Goal: Task Accomplishment & Management: Use online tool/utility

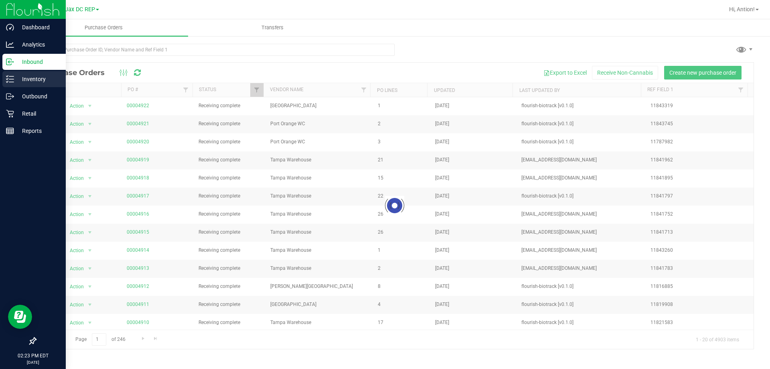
click at [8, 80] on icon at bounding box center [10, 79] width 8 height 8
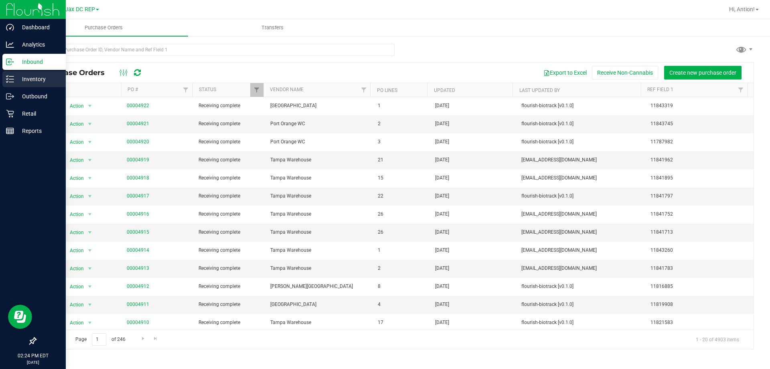
click at [15, 76] on p "Inventory" at bounding box center [38, 79] width 48 height 10
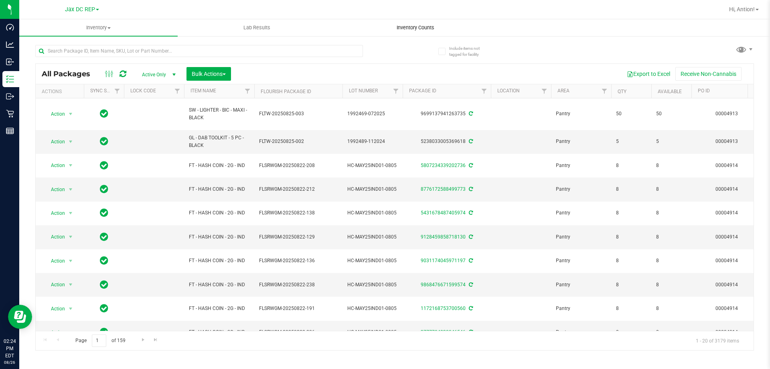
click at [425, 31] on span "Inventory Counts" at bounding box center [415, 27] width 59 height 7
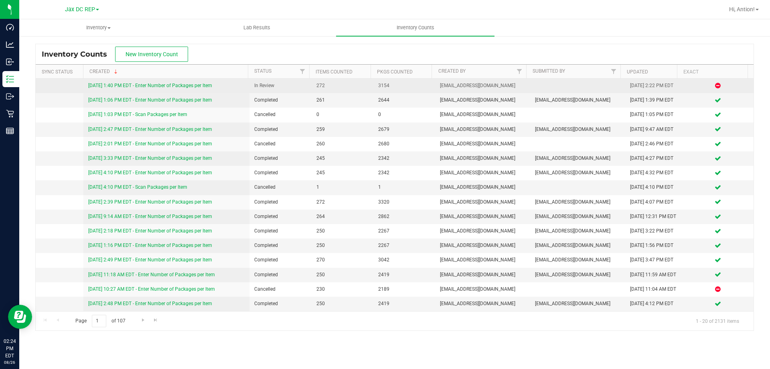
click at [197, 83] on link "8/26/25 1:40 PM EDT - Enter Number of Packages per Item" at bounding box center [150, 86] width 124 height 6
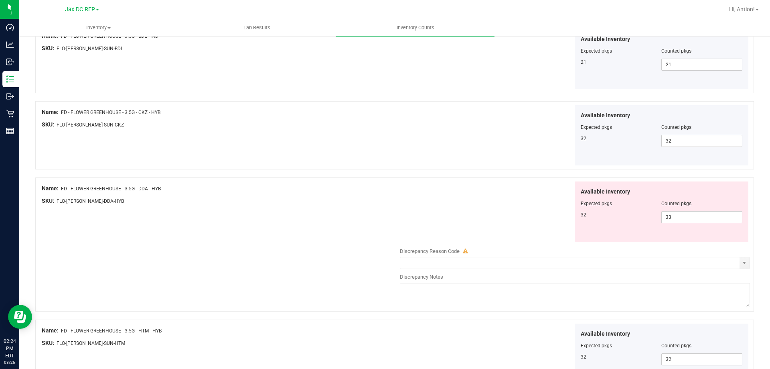
scroll to position [200, 0]
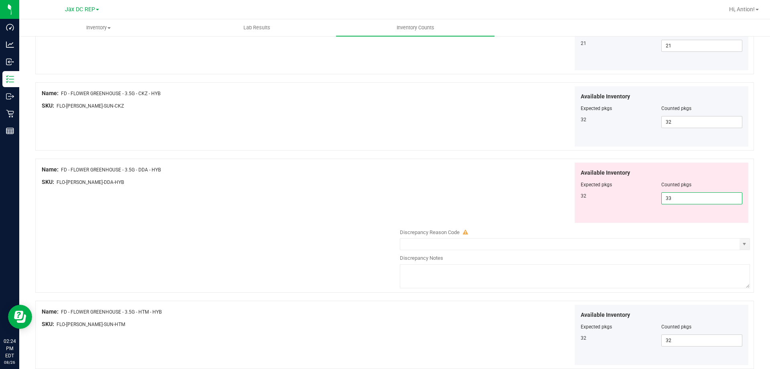
drag, startPoint x: 689, startPoint y: 200, endPoint x: 490, endPoint y: 200, distance: 198.9
click at [490, 200] on div "Available Inventory Expected pkgs Counted pkgs 32 33 33" at bounding box center [573, 192] width 354 height 61
type input "3"
type input "32"
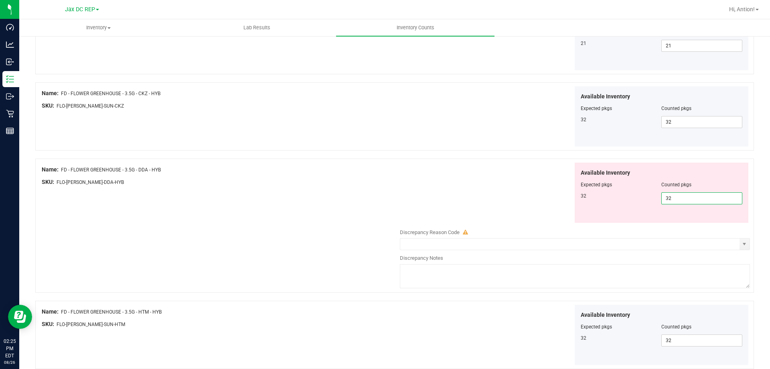
click at [484, 200] on div "Available Inventory Expected pkgs Counted pkgs 32 32 32" at bounding box center [573, 192] width 354 height 61
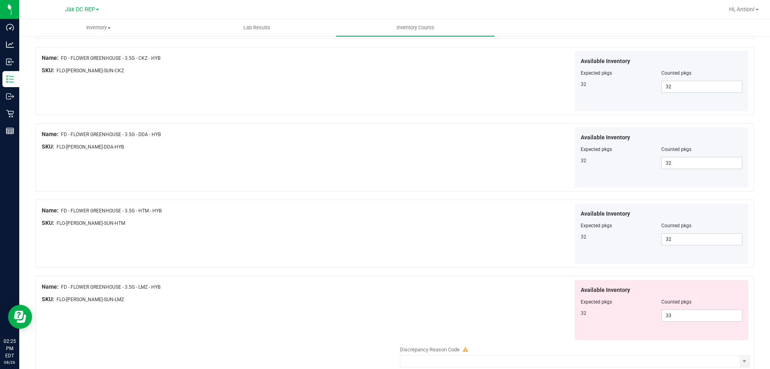
scroll to position [321, 0]
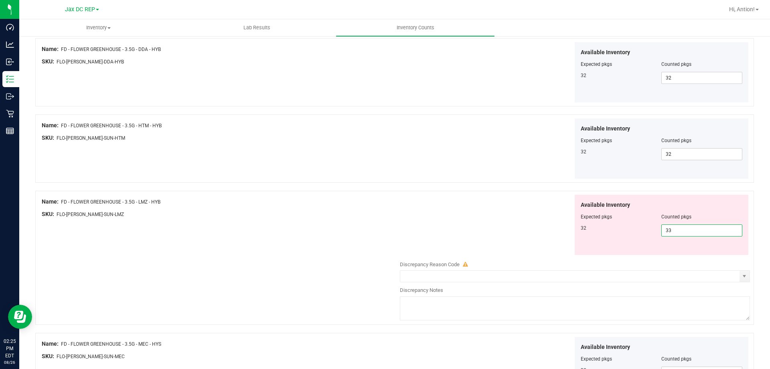
drag, startPoint x: 678, startPoint y: 231, endPoint x: 520, endPoint y: 231, distance: 158.8
click at [520, 231] on div "Available Inventory Expected pkgs Counted pkgs 32 33 33" at bounding box center [573, 224] width 354 height 61
drag, startPoint x: 60, startPoint y: 202, endPoint x: 166, endPoint y: 202, distance: 106.7
click at [166, 202] on div "Name: FD - FLOWER GREENHOUSE - 3.5G - LMZ - HYB" at bounding box center [219, 201] width 354 height 8
copy div "FD - FLOWER GREENHOUSE - 3.5G - LMZ - HYB"
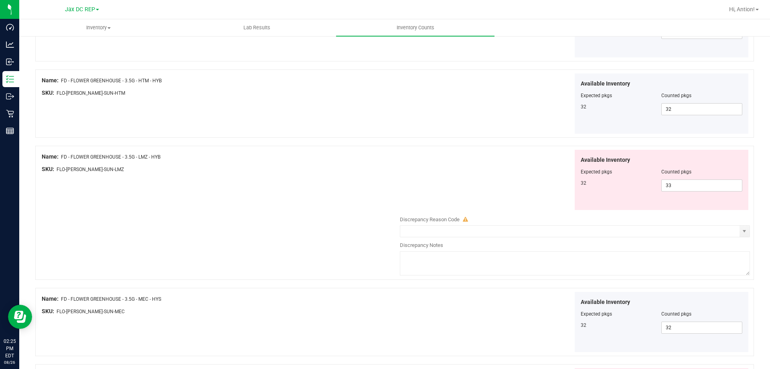
scroll to position [361, 0]
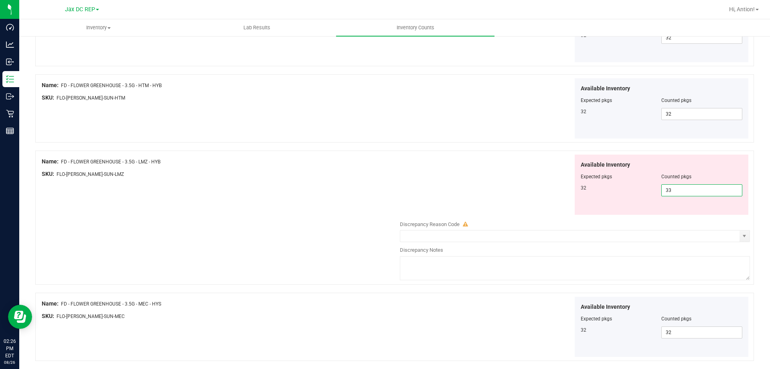
drag, startPoint x: 691, startPoint y: 189, endPoint x: 543, endPoint y: 177, distance: 148.1
click at [543, 177] on div "Available Inventory Expected pkgs Counted pkgs 32 33 33" at bounding box center [573, 184] width 354 height 61
type input "32"
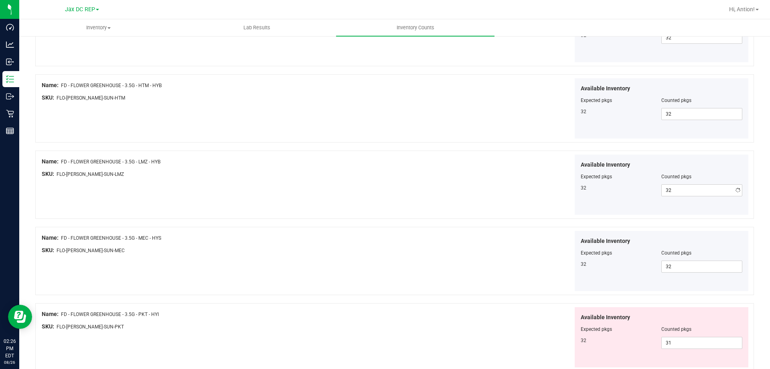
click at [543, 177] on div "Available Inventory Expected pkgs Counted pkgs 32 32 32" at bounding box center [573, 184] width 354 height 61
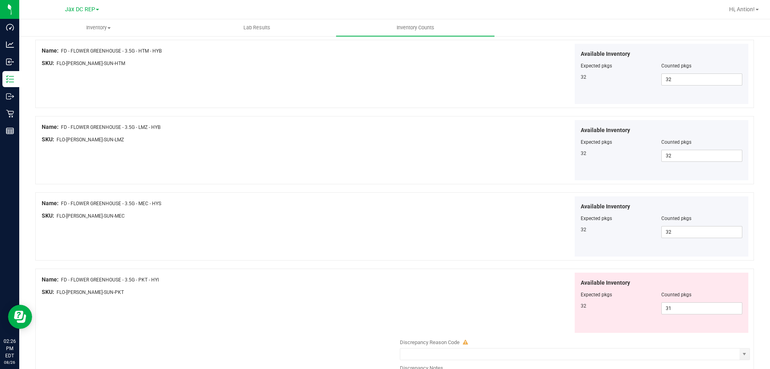
scroll to position [441, 0]
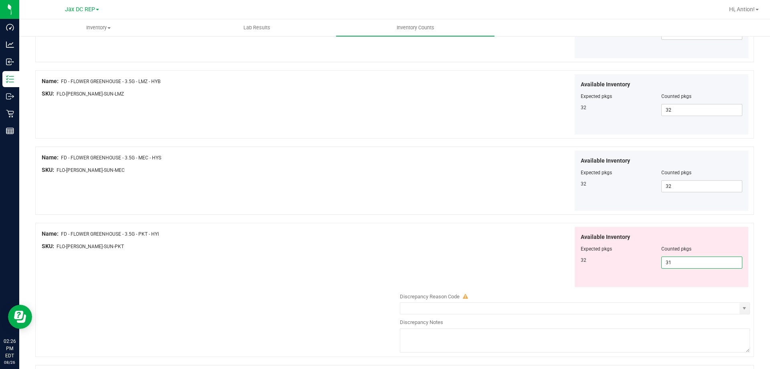
drag, startPoint x: 671, startPoint y: 263, endPoint x: 395, endPoint y: 231, distance: 278.5
click at [425, 233] on div "Available Inventory Expected pkgs Counted pkgs 32 31 31" at bounding box center [573, 257] width 354 height 61
type input "32"
click at [397, 274] on div "Available Inventory Expected pkgs Counted pkgs 32 32 32" at bounding box center [573, 257] width 354 height 61
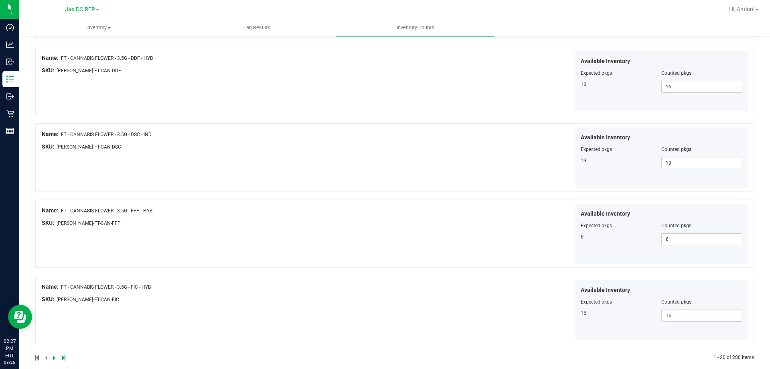
scroll to position [1313, 0]
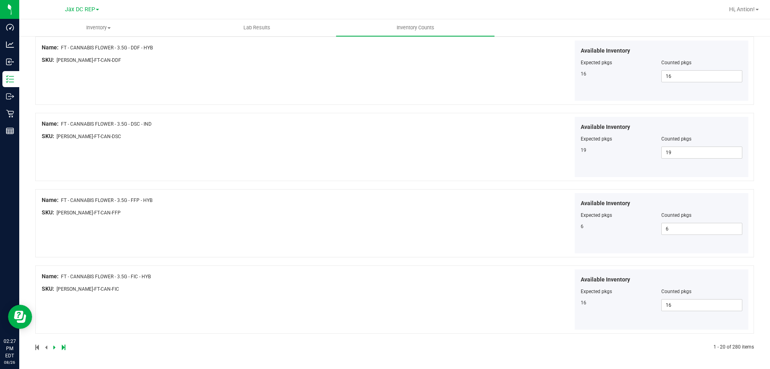
click at [54, 346] on icon at bounding box center [54, 346] width 2 height 5
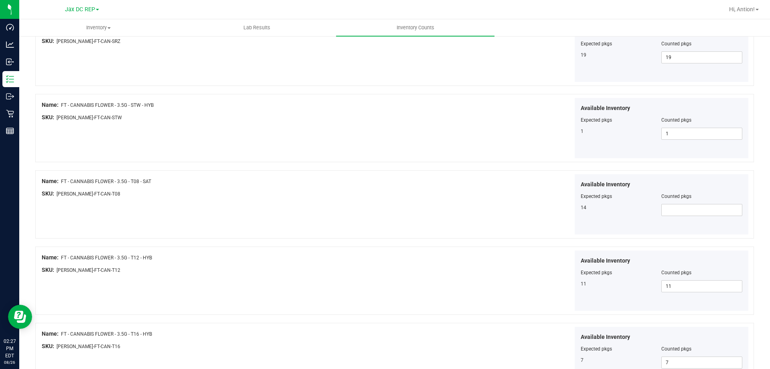
scroll to position [642, 0]
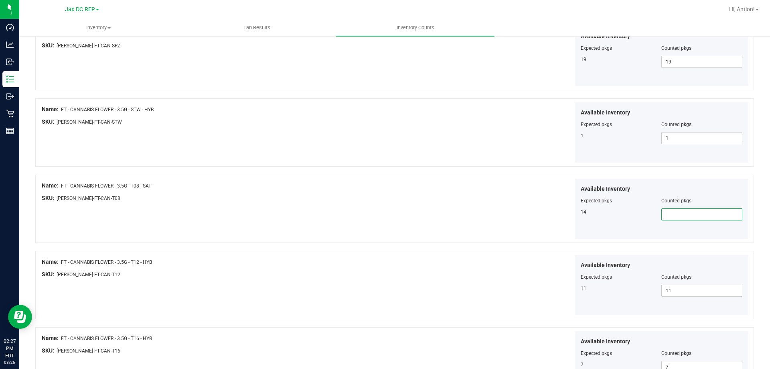
click at [676, 215] on span at bounding box center [701, 214] width 81 height 12
type input "14"
click at [339, 209] on div "Name: FT - CANNABIS FLOWER - 3.5G - T08 - SAT SKU: FLO-BUD-FT-CAN-T08 Available…" at bounding box center [394, 208] width 719 height 68
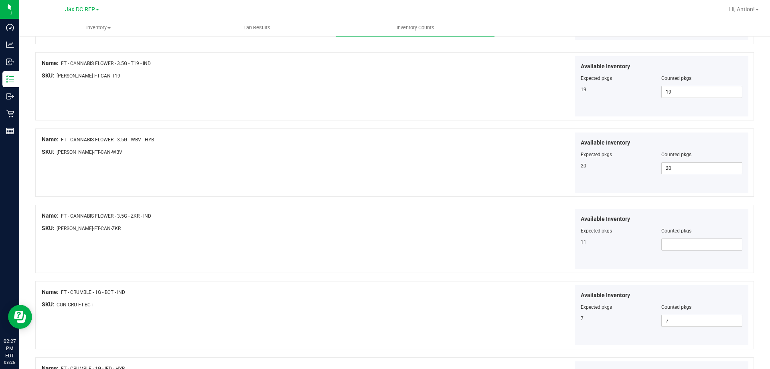
scroll to position [1083, 0]
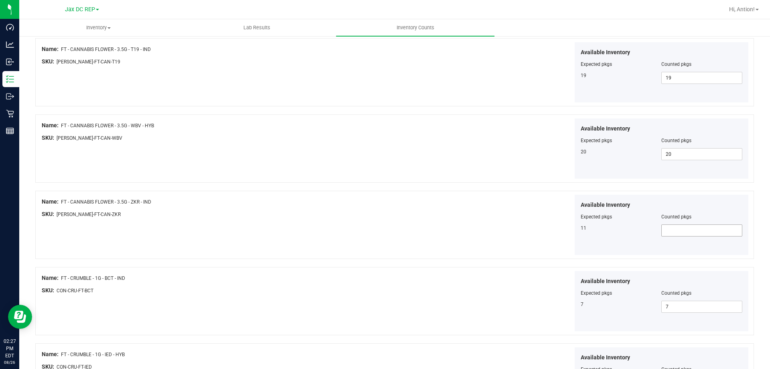
click at [700, 228] on span at bounding box center [701, 230] width 81 height 12
type input "11"
click at [247, 167] on div "Name: FT - CANNABIS FLOWER - 3.5G - WBV - HYB SKU: FLO-BUD-FT-CAN-WBV Available…" at bounding box center [394, 148] width 719 height 68
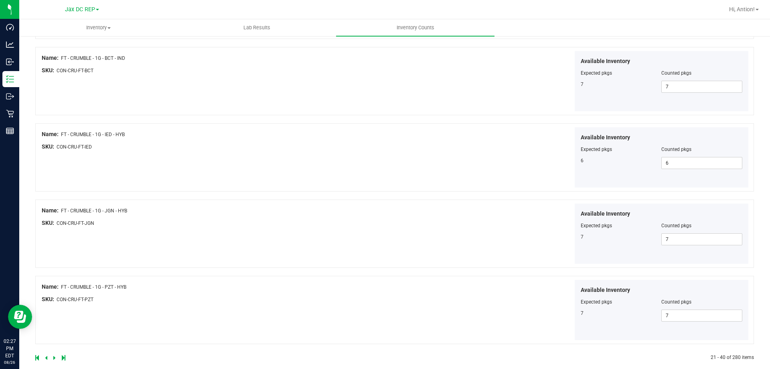
scroll to position [1313, 0]
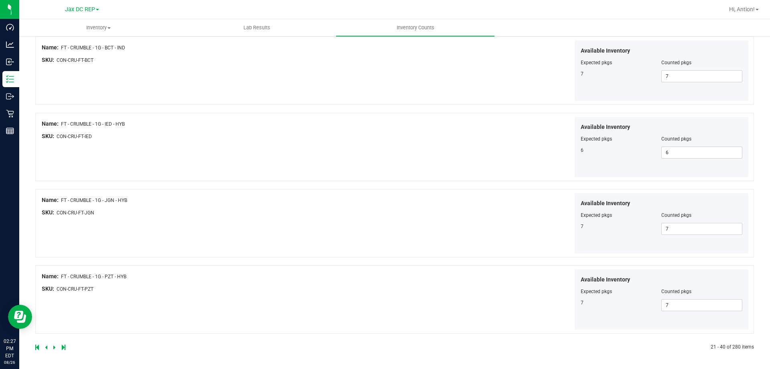
click at [55, 348] on link at bounding box center [55, 347] width 4 height 6
click at [55, 348] on icon at bounding box center [54, 346] width 2 height 5
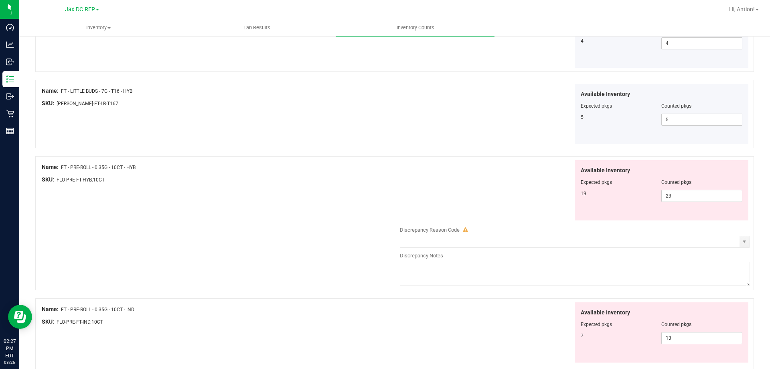
scroll to position [441, 0]
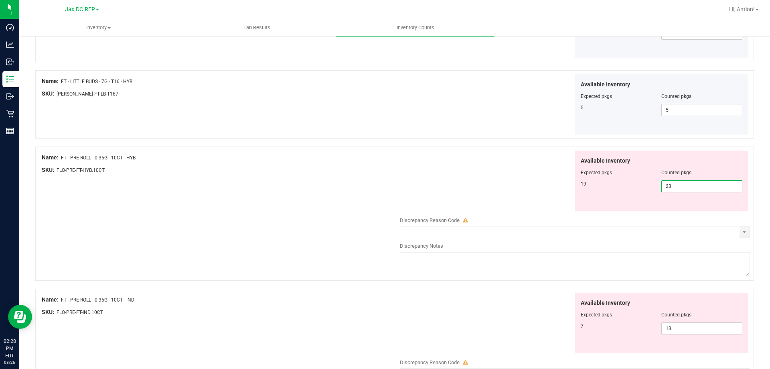
drag, startPoint x: 672, startPoint y: 185, endPoint x: 510, endPoint y: 194, distance: 162.2
click at [512, 194] on div "Available Inventory Expected pkgs Counted pkgs 19 23 23" at bounding box center [573, 180] width 354 height 61
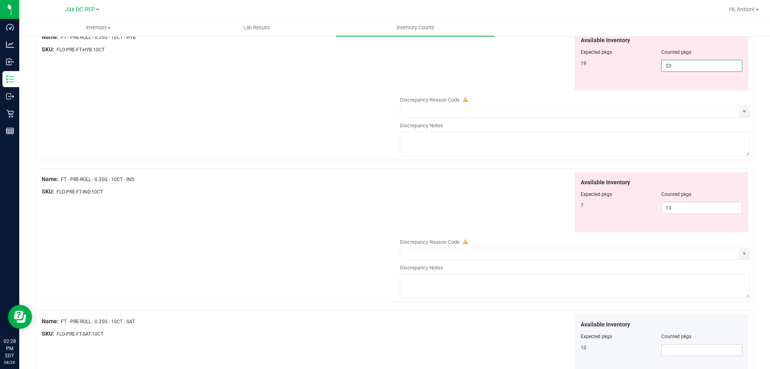
scroll to position [521, 0]
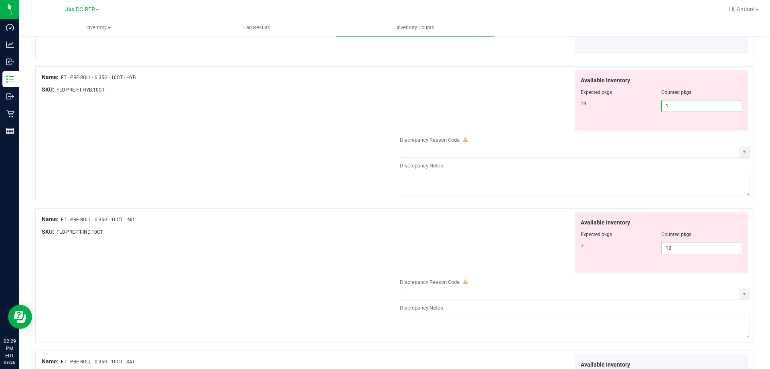
type input "19"
click at [199, 260] on div "Name: FT - PRE-ROLL - 0.35G - 10CT - IND SKU: FLO-PRE-FT-IND.10CT Available Inv…" at bounding box center [394, 275] width 719 height 134
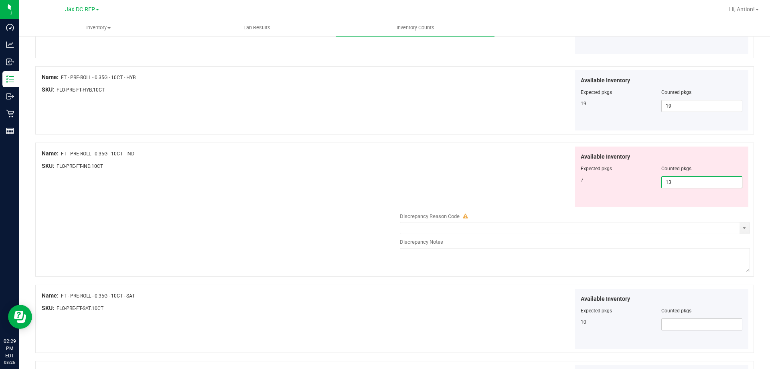
drag, startPoint x: 668, startPoint y: 182, endPoint x: 528, endPoint y: 201, distance: 140.4
click at [528, 201] on div "Available Inventory Expected pkgs Counted pkgs 7 13 13" at bounding box center [573, 176] width 354 height 61
type input "7"
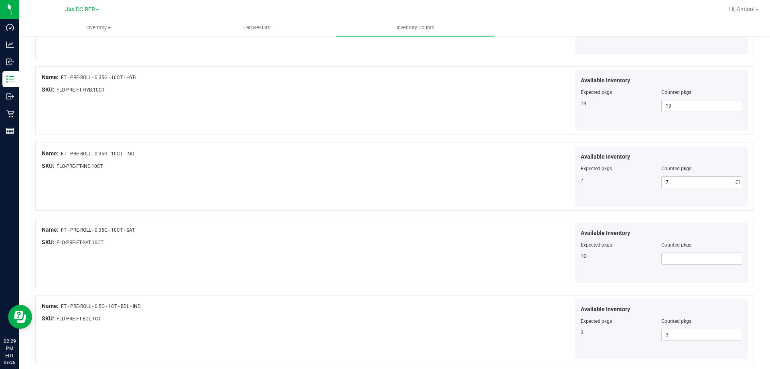
click at [345, 154] on div "Name: FT - PRE-ROLL - 0.35G - 10CT - IND" at bounding box center [219, 153] width 354 height 8
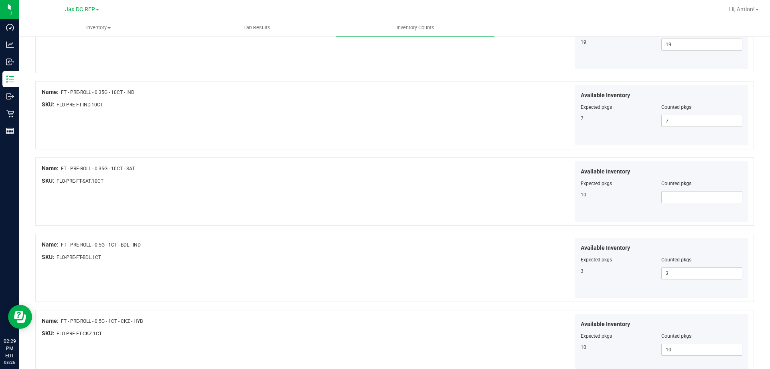
scroll to position [561, 0]
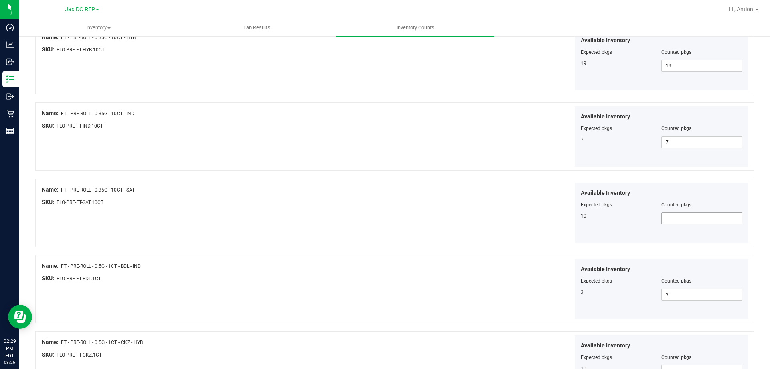
click at [670, 219] on span at bounding box center [701, 218] width 81 height 12
type input "10"
click at [374, 198] on div "SKU: FLO-PRE-FT-SAT.10CT" at bounding box center [219, 202] width 354 height 8
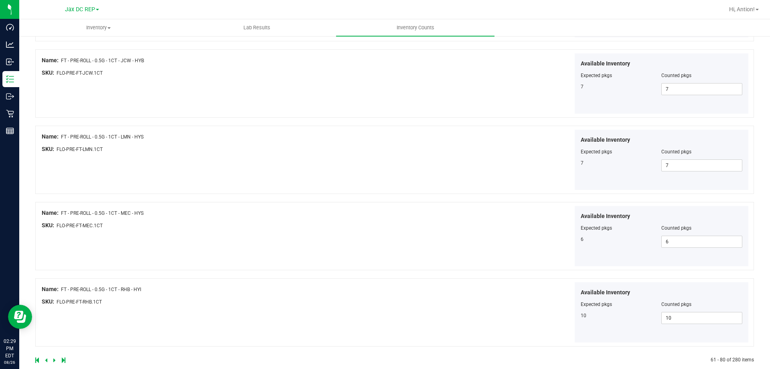
scroll to position [1313, 0]
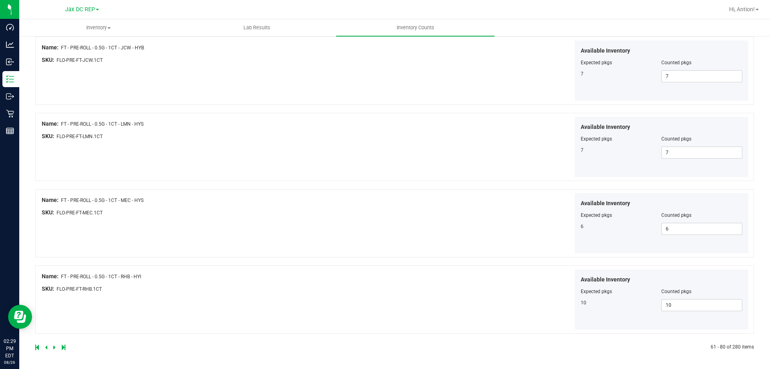
click at [55, 344] on icon at bounding box center [54, 346] width 2 height 5
click at [53, 347] on icon at bounding box center [54, 346] width 2 height 5
click at [54, 346] on icon at bounding box center [54, 346] width 2 height 5
click at [54, 347] on icon at bounding box center [54, 346] width 2 height 5
click at [55, 347] on icon at bounding box center [54, 346] width 2 height 5
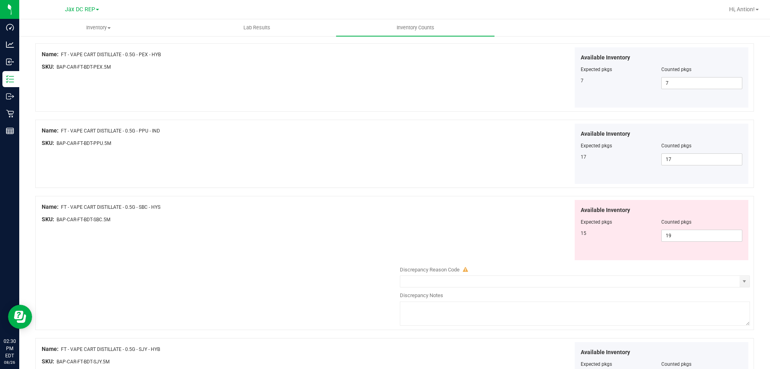
scroll to position [241, 0]
drag, startPoint x: 75, startPoint y: 207, endPoint x: 163, endPoint y: 206, distance: 87.4
click at [163, 206] on div "Name: FT - VAPE CART DISTILLATE - 0.5G - SBC - HYS" at bounding box center [219, 205] width 354 height 8
drag, startPoint x: 685, startPoint y: 235, endPoint x: 498, endPoint y: 234, distance: 186.5
click at [500, 234] on div "Available Inventory Expected pkgs Counted pkgs 15 19 19" at bounding box center [573, 228] width 354 height 61
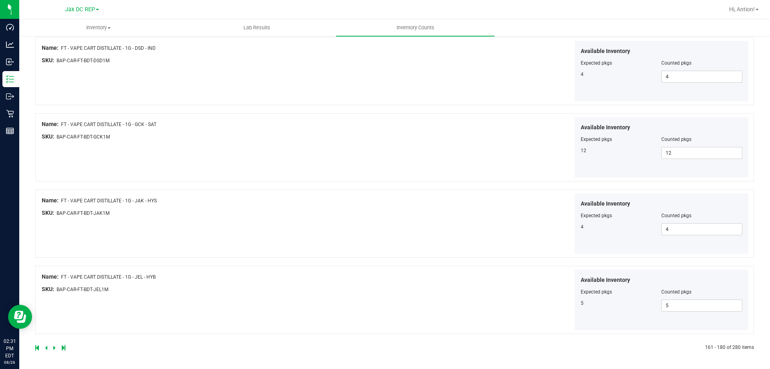
scroll to position [1379, 0]
click at [54, 348] on icon at bounding box center [54, 346] width 2 height 5
click at [47, 347] on icon at bounding box center [46, 346] width 2 height 5
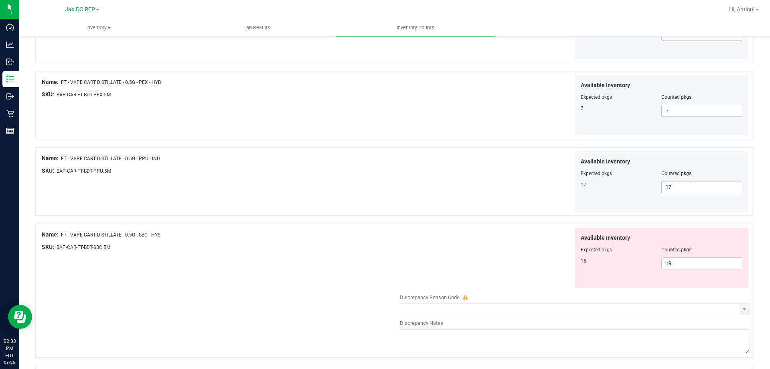
scroll to position [281, 0]
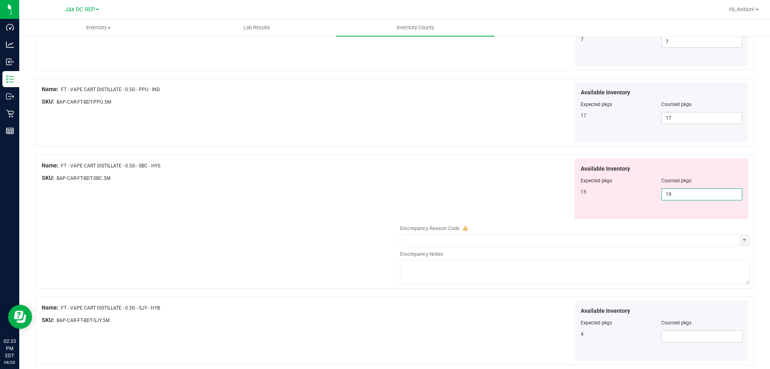
drag, startPoint x: 685, startPoint y: 192, endPoint x: 615, endPoint y: 202, distance: 70.9
click at [615, 202] on div "Available Inventory Expected pkgs Counted pkgs 15 19 19" at bounding box center [662, 188] width 174 height 60
type input "15"
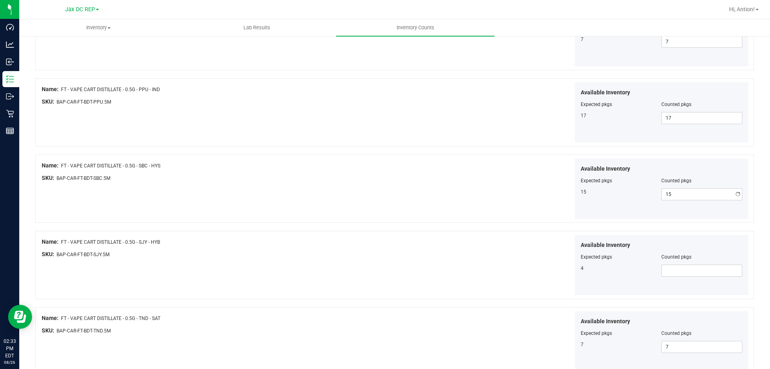
click at [318, 193] on div "Name: FT - VAPE CART DISTILLATE - 0.5G - SBC - HYS SKU: BAP-CAR-FT-BDT-SBC.5M A…" at bounding box center [394, 188] width 719 height 68
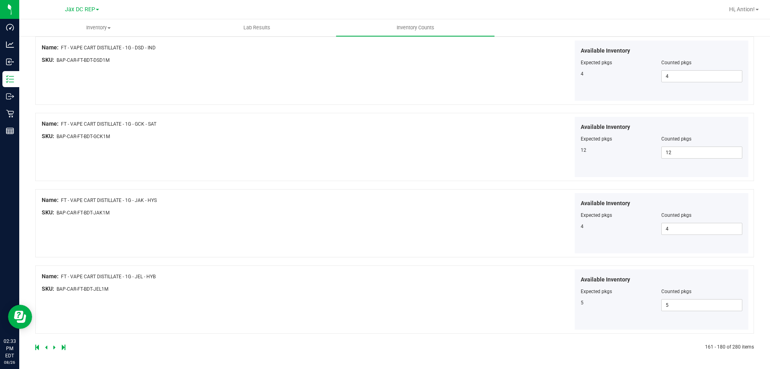
click at [53, 345] on icon at bounding box center [54, 346] width 2 height 5
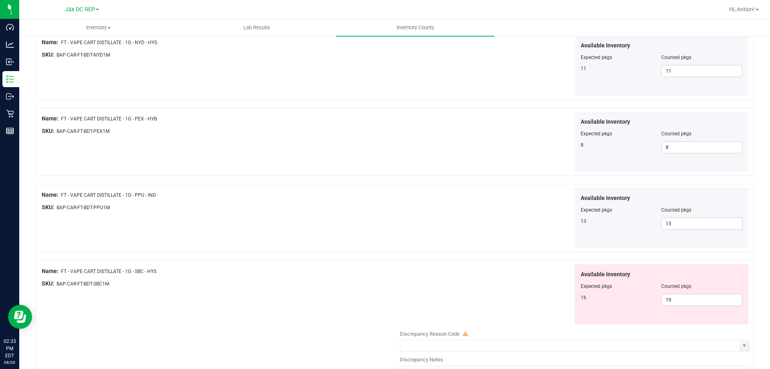
scroll to position [481, 0]
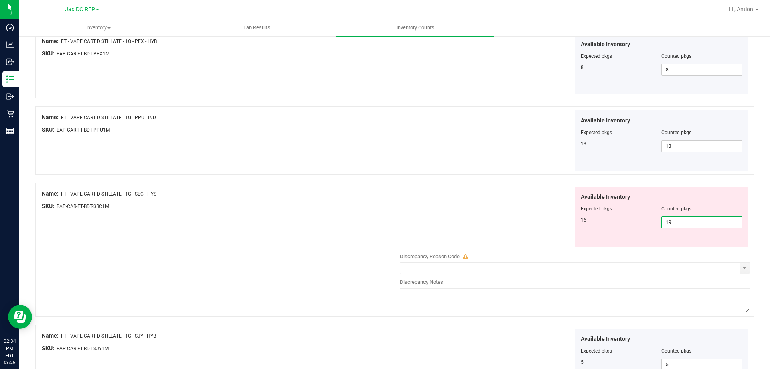
drag, startPoint x: 671, startPoint y: 224, endPoint x: 525, endPoint y: 209, distance: 146.7
click at [526, 209] on div "Available Inventory Expected pkgs Counted pkgs 16 19 19" at bounding box center [573, 216] width 354 height 61
type input "16"
click at [525, 209] on div "Available Inventory Expected pkgs Counted pkgs 16 16 16" at bounding box center [573, 216] width 354 height 61
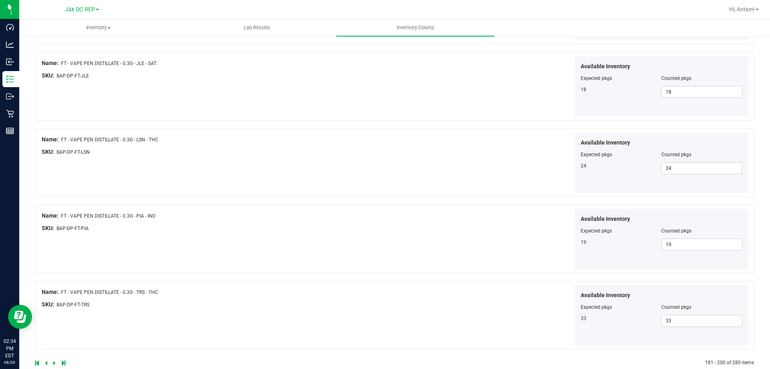
scroll to position [1313, 0]
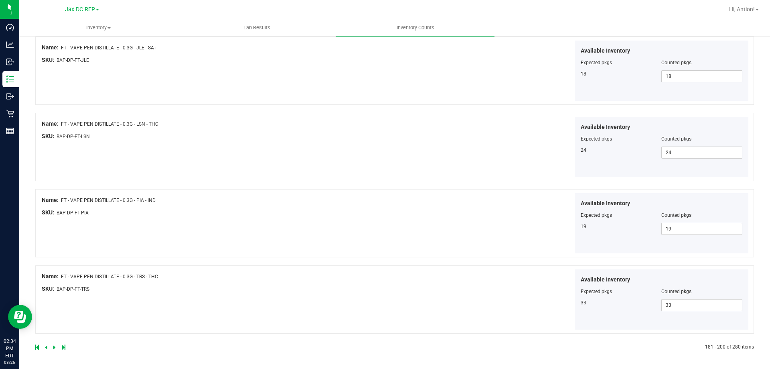
click at [53, 347] on div at bounding box center [214, 346] width 359 height 7
click at [55, 348] on icon at bounding box center [54, 346] width 2 height 5
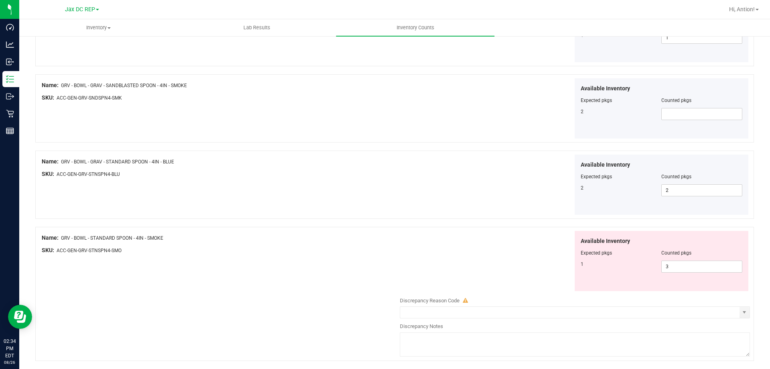
scroll to position [1163, 0]
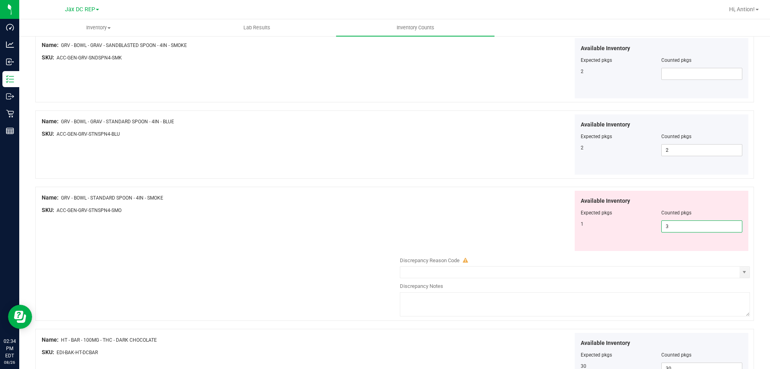
drag, startPoint x: 707, startPoint y: 227, endPoint x: 614, endPoint y: 229, distance: 93.9
click at [614, 229] on div "1 3 3" at bounding box center [662, 226] width 162 height 12
type input "1"
click at [433, 229] on div "Available Inventory Expected pkgs Counted pkgs 1 1 1" at bounding box center [573, 220] width 354 height 61
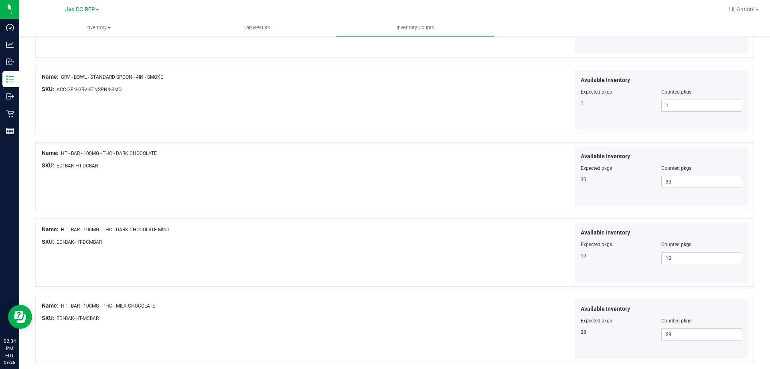
scroll to position [1313, 0]
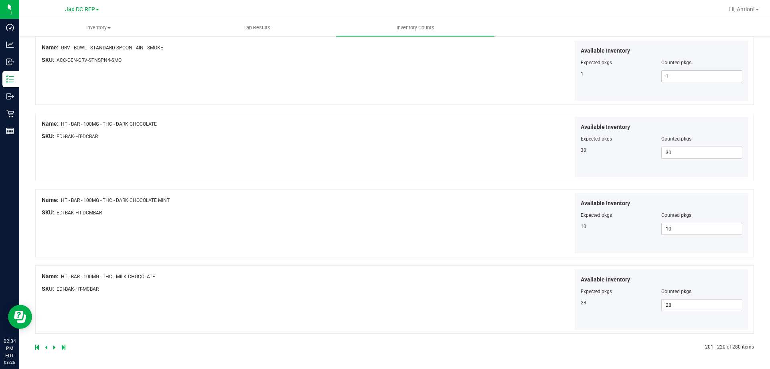
click at [54, 347] on icon at bounding box center [54, 346] width 2 height 5
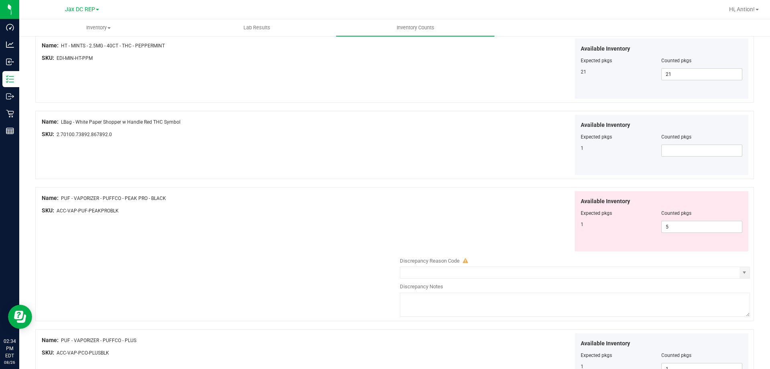
scroll to position [601, 0]
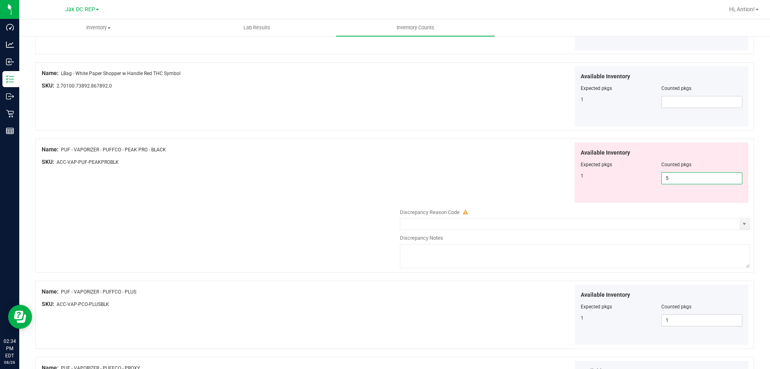
drag, startPoint x: 684, startPoint y: 176, endPoint x: 557, endPoint y: 178, distance: 127.5
click at [557, 178] on div "Available Inventory Expected pkgs Counted pkgs 1 5 5" at bounding box center [573, 172] width 354 height 61
type input "1"
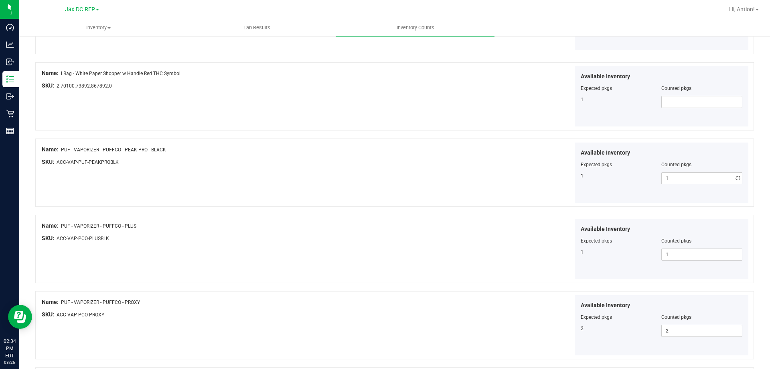
click at [552, 178] on div "Available Inventory Expected pkgs Counted pkgs 1 1 1" at bounding box center [573, 172] width 354 height 61
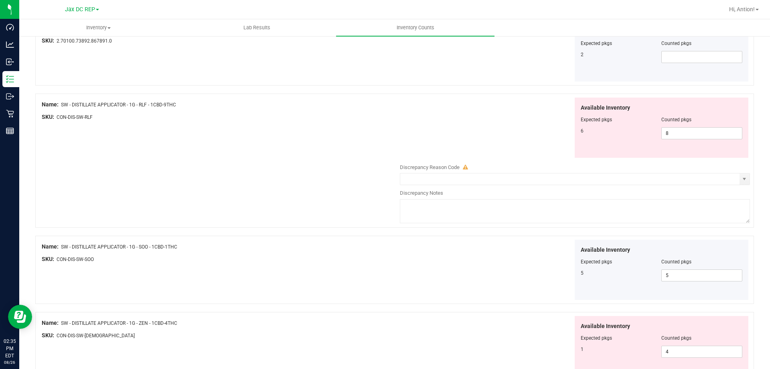
scroll to position [1243, 0]
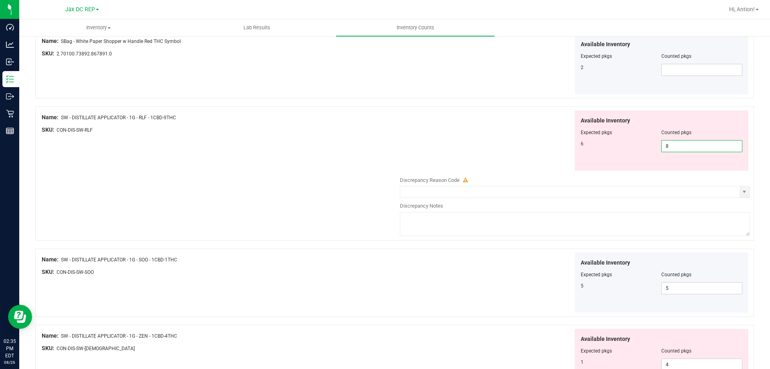
drag, startPoint x: 690, startPoint y: 147, endPoint x: 503, endPoint y: 147, distance: 186.9
click at [503, 147] on div "Available Inventory Expected pkgs Counted pkgs 6 8 8" at bounding box center [573, 140] width 354 height 61
type input "6"
click at [259, 167] on div "Name: SW - DISTILLATE APPLICATOR - 1G - RLF - 1CBD-9THC SKU: CON-DIS-SW-RLF Ava…" at bounding box center [394, 173] width 719 height 134
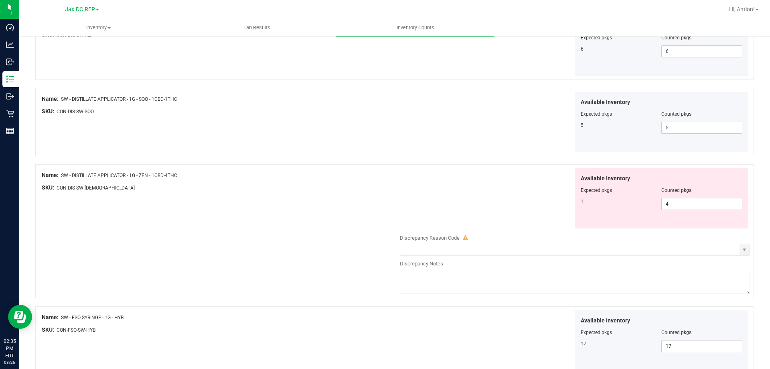
scroll to position [1338, 0]
drag, startPoint x: 671, startPoint y: 199, endPoint x: 441, endPoint y: 199, distance: 229.8
click at [441, 199] on div "Available Inventory Expected pkgs Counted pkgs 1 4 4" at bounding box center [573, 197] width 354 height 61
type input "1"
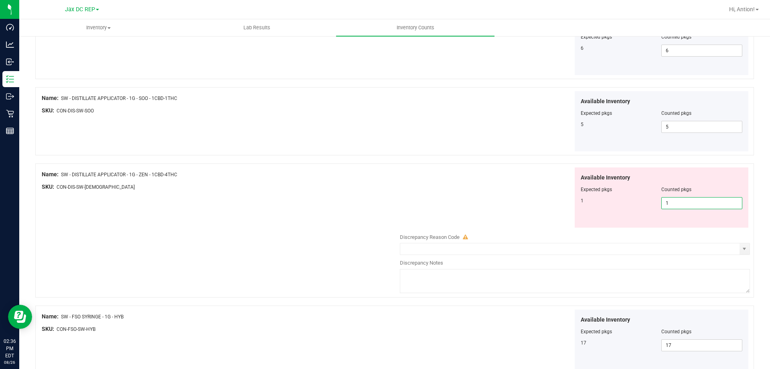
click at [441, 199] on div "Available Inventory Expected pkgs Counted pkgs 1 1 1" at bounding box center [573, 197] width 354 height 61
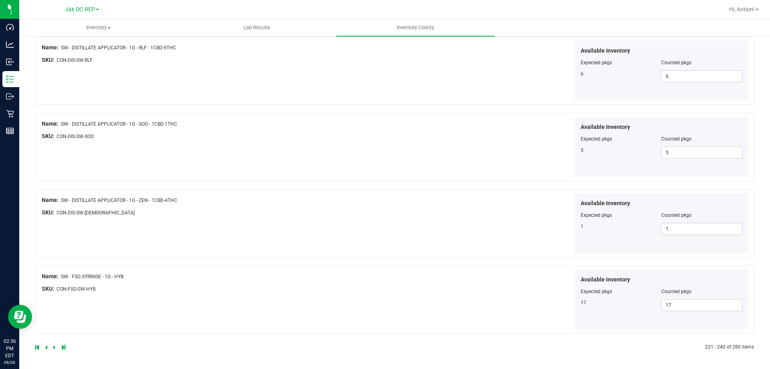
click at [55, 347] on icon at bounding box center [54, 346] width 2 height 5
click at [54, 348] on icon at bounding box center [54, 346] width 2 height 5
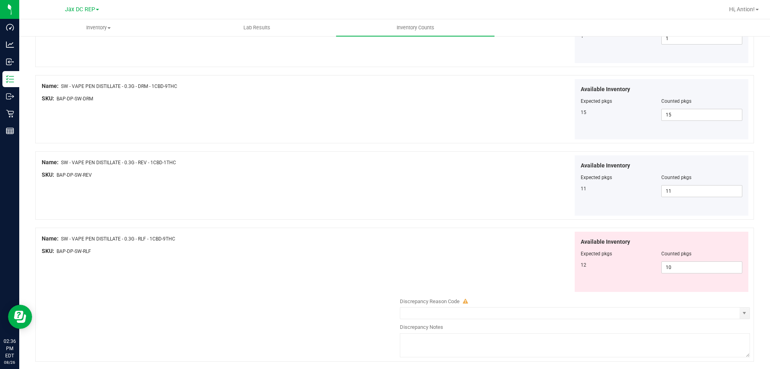
scroll to position [441, 0]
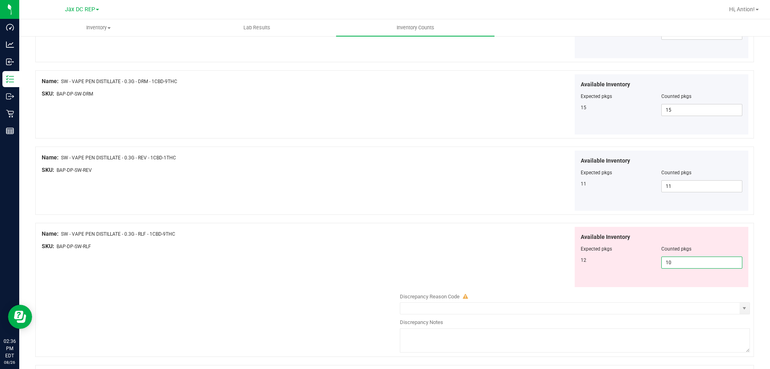
drag, startPoint x: 684, startPoint y: 263, endPoint x: 399, endPoint y: 261, distance: 284.7
click at [399, 261] on div "Available Inventory Expected pkgs Counted pkgs 12 10 10" at bounding box center [573, 257] width 354 height 61
type input "12"
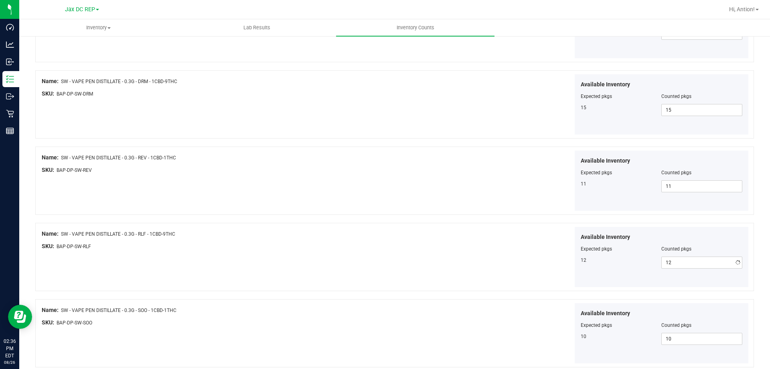
click at [399, 261] on div "Available Inventory Expected pkgs Counted pkgs 12 12 12" at bounding box center [573, 257] width 354 height 61
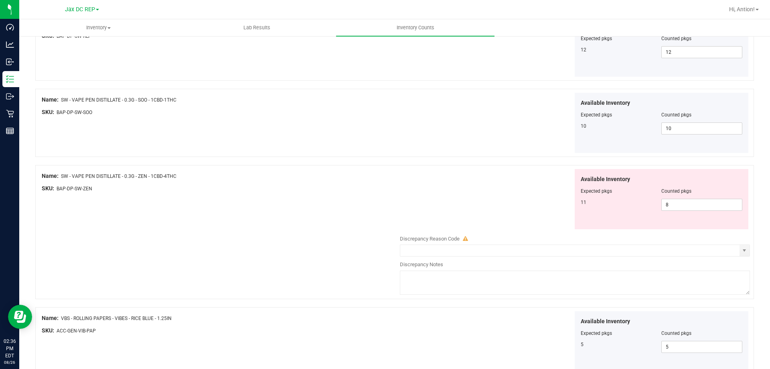
scroll to position [682, 0]
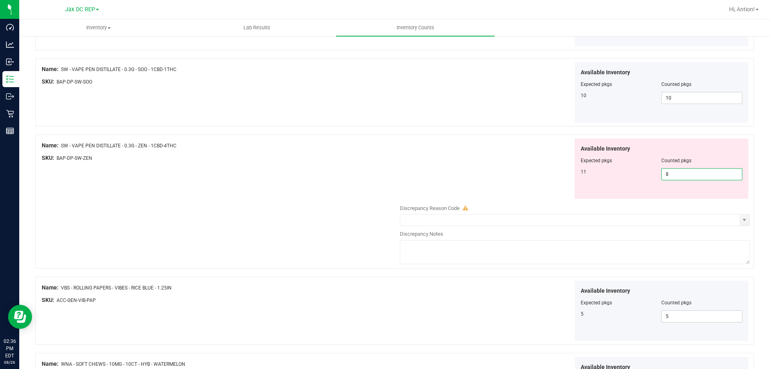
drag, startPoint x: 683, startPoint y: 174, endPoint x: 553, endPoint y: 174, distance: 130.3
click at [553, 174] on div "Available Inventory Expected pkgs Counted pkgs 11 8 8" at bounding box center [573, 168] width 354 height 61
type input "11"
click at [543, 174] on div "Available Inventory Expected pkgs Counted pkgs 11 11 11" at bounding box center [573, 168] width 354 height 61
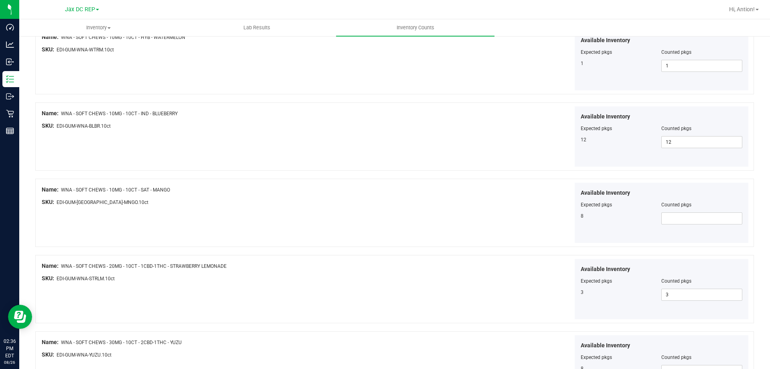
scroll to position [962, 0]
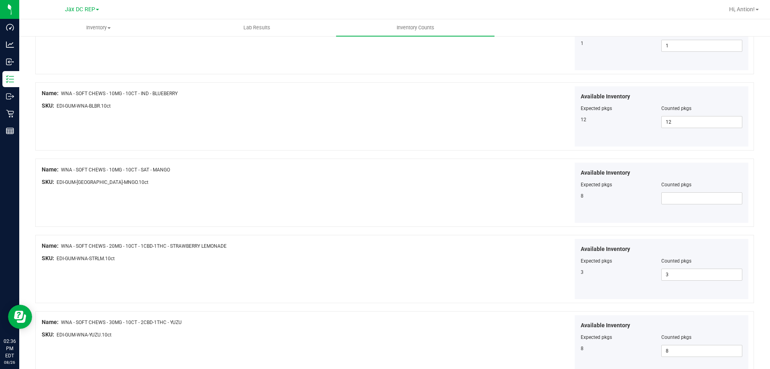
click at [673, 204] on div "Available Inventory Expected pkgs Counted pkgs 8" at bounding box center [662, 192] width 174 height 60
click at [668, 196] on span at bounding box center [701, 198] width 81 height 12
type input "8"
click at [668, 196] on input "8" at bounding box center [702, 197] width 80 height 11
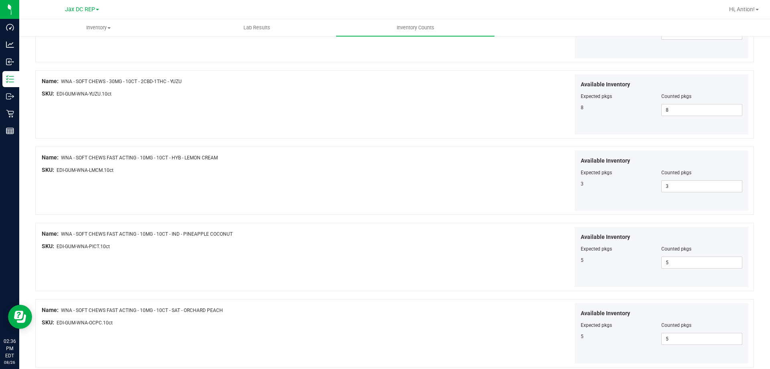
scroll to position [1313, 0]
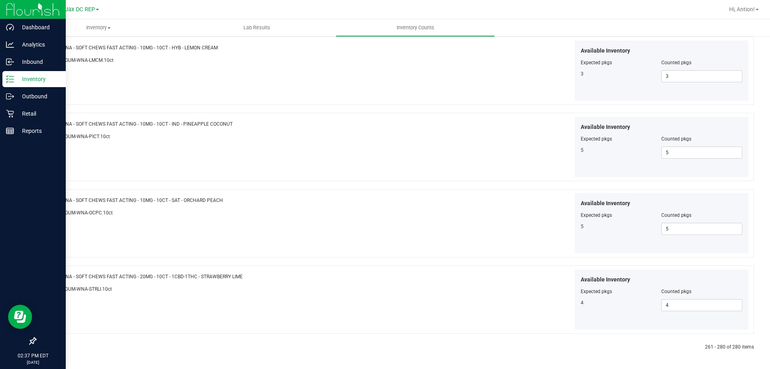
type input "8"
click at [16, 80] on p "Inventory" at bounding box center [38, 79] width 48 height 10
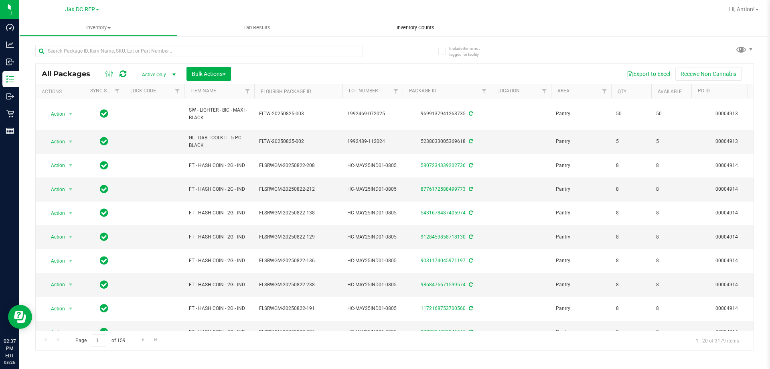
click at [405, 29] on span "Inventory Counts" at bounding box center [415, 27] width 59 height 7
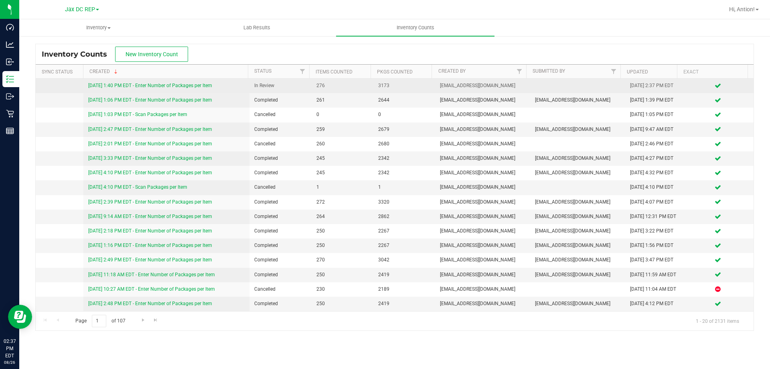
click at [159, 85] on link "8/26/25 1:40 PM EDT - Enter Number of Packages per Item" at bounding box center [150, 86] width 124 height 6
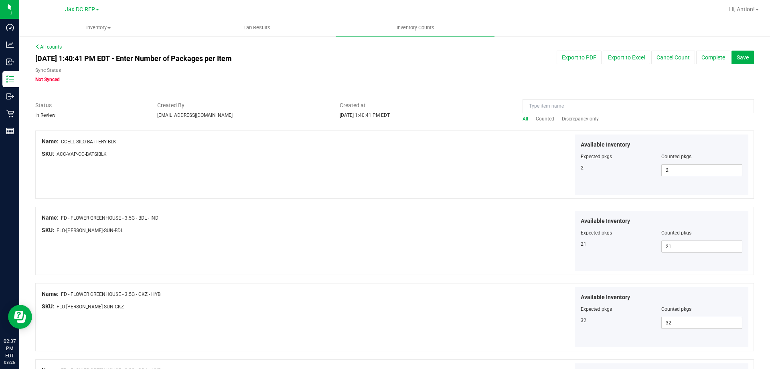
click at [562, 120] on span "Discrepancy only" at bounding box center [580, 119] width 37 height 6
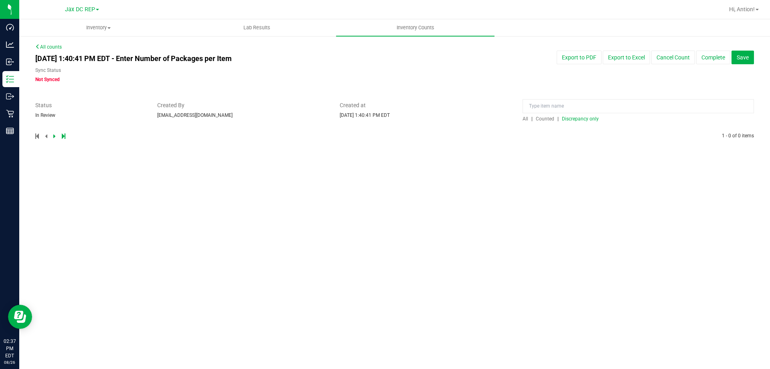
click at [522, 117] on span "All" at bounding box center [525, 119] width 6 height 6
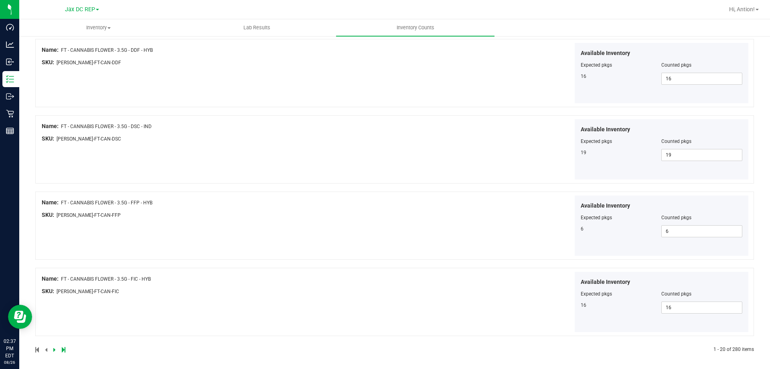
scroll to position [1313, 0]
click at [55, 345] on icon at bounding box center [54, 346] width 2 height 5
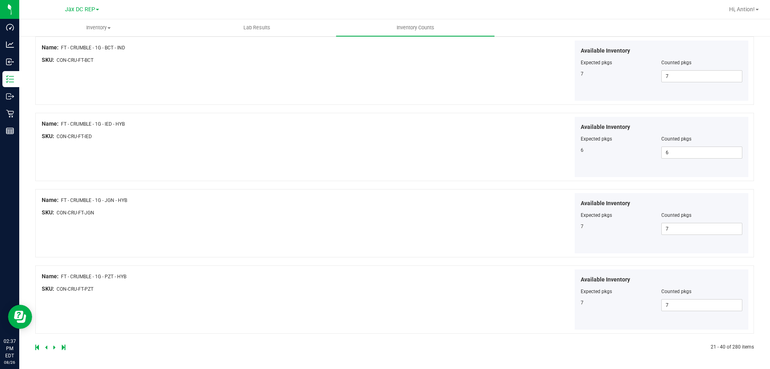
click at [55, 344] on icon at bounding box center [54, 346] width 2 height 5
click at [54, 348] on icon at bounding box center [54, 346] width 2 height 5
click at [54, 346] on icon at bounding box center [54, 346] width 2 height 5
click at [55, 347] on icon at bounding box center [54, 346] width 2 height 5
click at [55, 346] on icon at bounding box center [54, 346] width 2 height 5
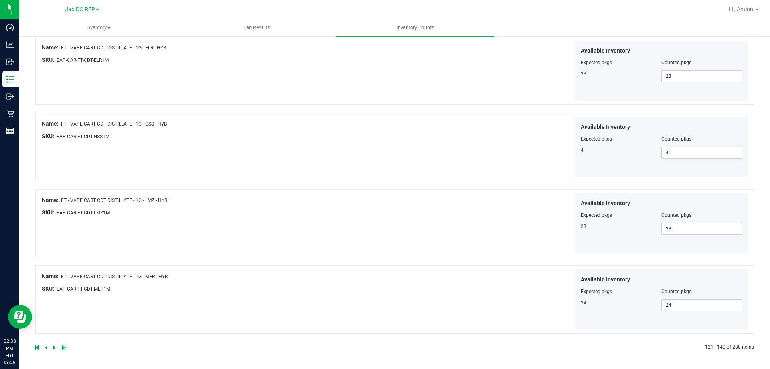
click at [54, 346] on icon at bounding box center [54, 346] width 2 height 5
click at [53, 346] on icon at bounding box center [54, 346] width 2 height 5
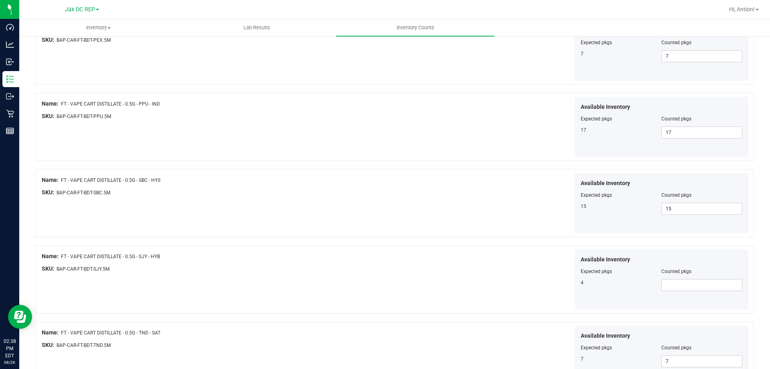
scroll to position [281, 0]
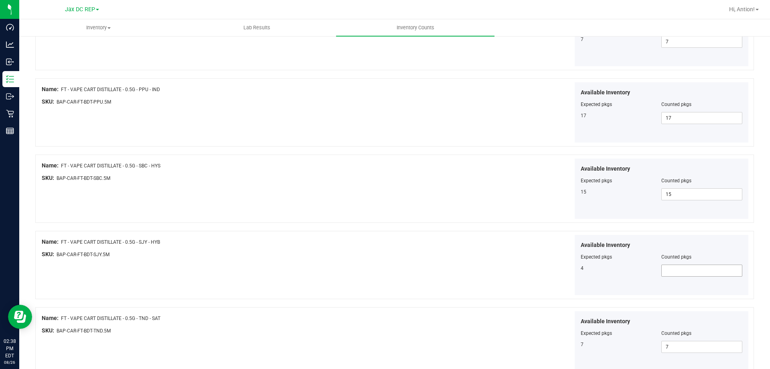
click at [663, 273] on span at bounding box center [701, 270] width 81 height 12
type input "4"
click at [470, 258] on div "Available Inventory Expected pkgs Counted pkgs 4 4 4" at bounding box center [573, 265] width 354 height 61
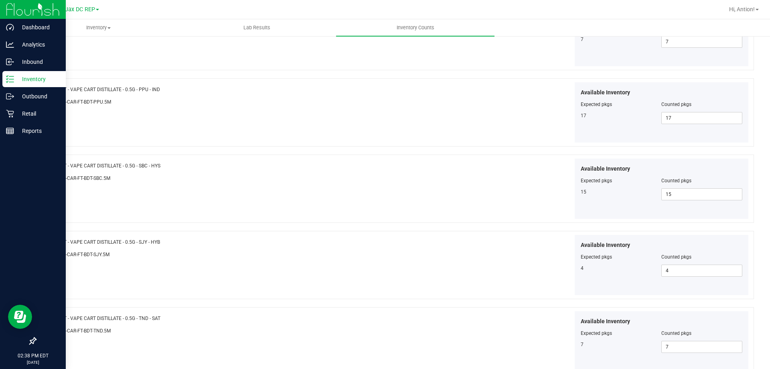
click at [17, 73] on div "Inventory" at bounding box center [33, 79] width 63 height 16
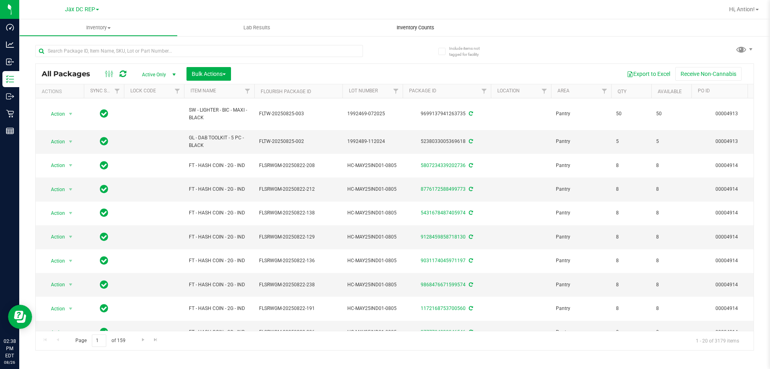
click at [409, 30] on span "Inventory Counts" at bounding box center [415, 27] width 59 height 7
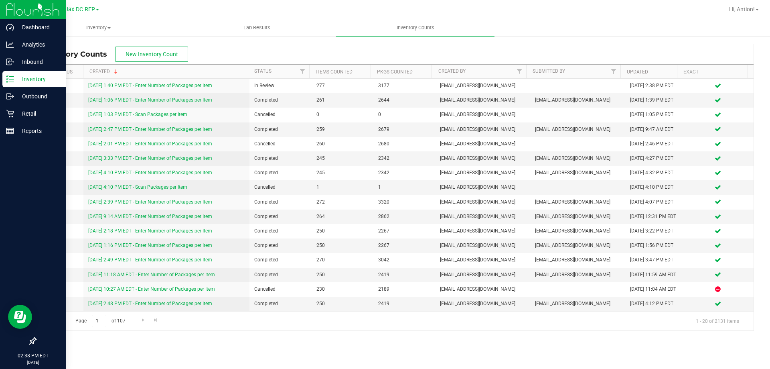
click at [16, 76] on p "Inventory" at bounding box center [38, 79] width 48 height 10
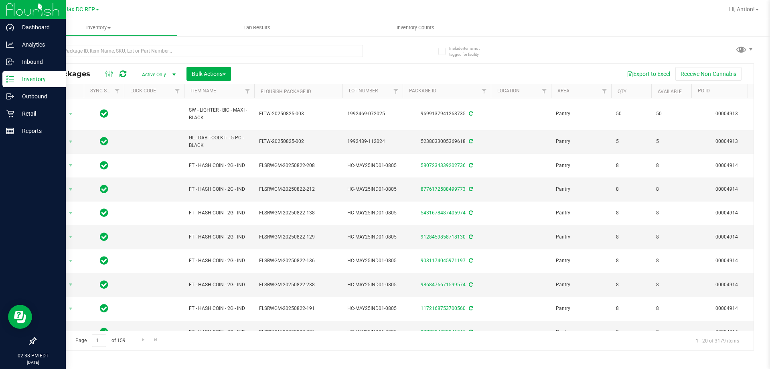
click at [11, 80] on icon at bounding box center [10, 79] width 8 height 8
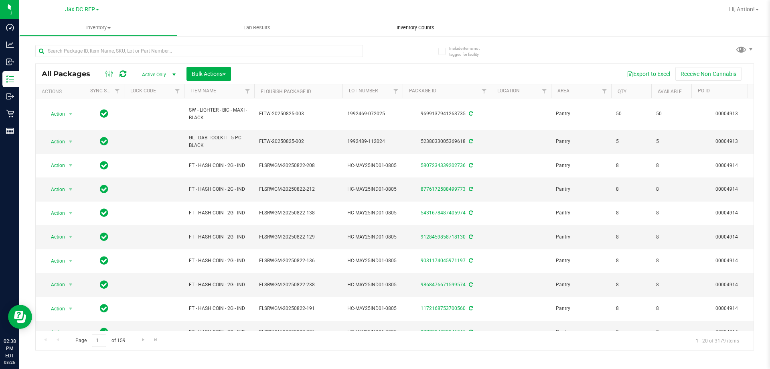
click at [397, 25] on span "Inventory Counts" at bounding box center [415, 27] width 59 height 7
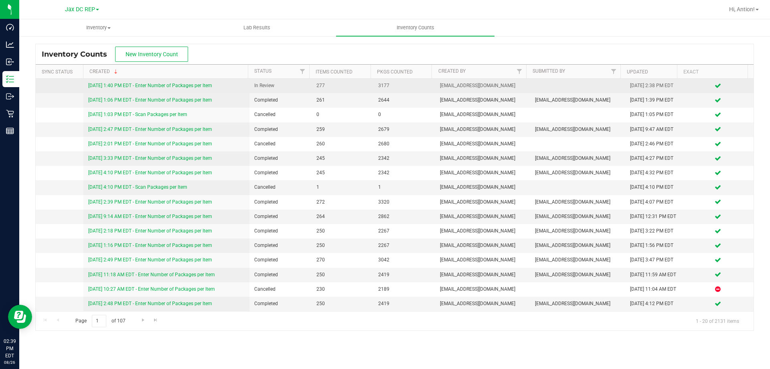
click at [167, 85] on link "8/26/25 1:40 PM EDT - Enter Number of Packages per Item" at bounding box center [150, 86] width 124 height 6
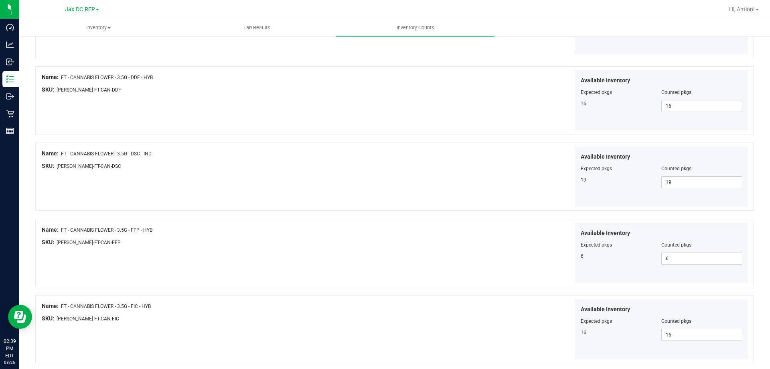
scroll to position [1313, 0]
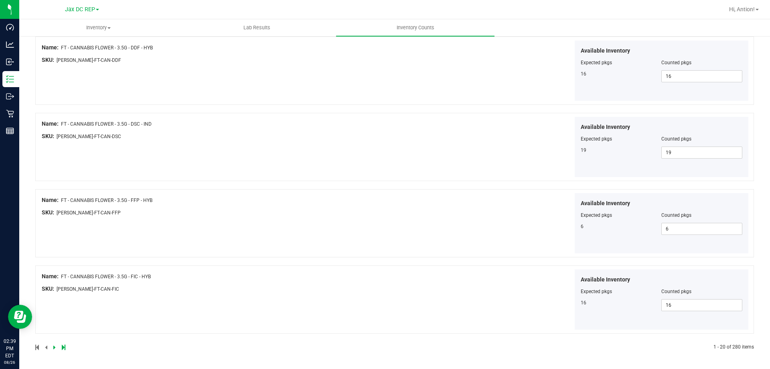
click at [53, 346] on icon at bounding box center [54, 346] width 2 height 5
click at [54, 347] on icon at bounding box center [54, 346] width 2 height 5
click at [54, 348] on icon at bounding box center [54, 346] width 2 height 5
click at [53, 348] on icon at bounding box center [54, 346] width 2 height 5
click at [54, 346] on icon at bounding box center [54, 346] width 2 height 5
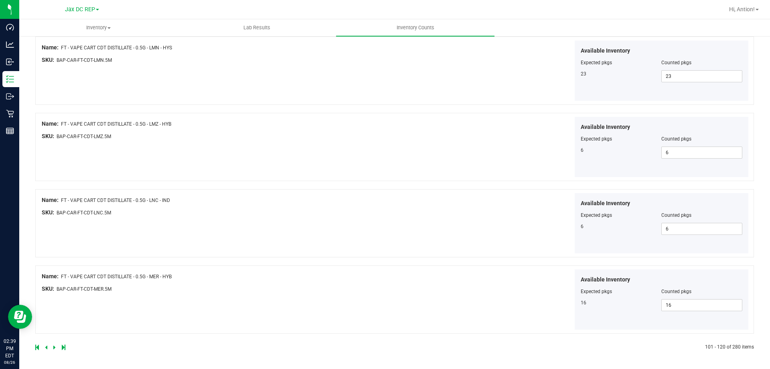
click at [55, 346] on icon at bounding box center [54, 346] width 2 height 5
click at [53, 347] on icon at bounding box center [54, 346] width 2 height 5
click at [55, 346] on icon at bounding box center [54, 346] width 2 height 5
click at [53, 347] on icon at bounding box center [54, 346] width 2 height 5
click at [54, 346] on icon at bounding box center [54, 346] width 2 height 5
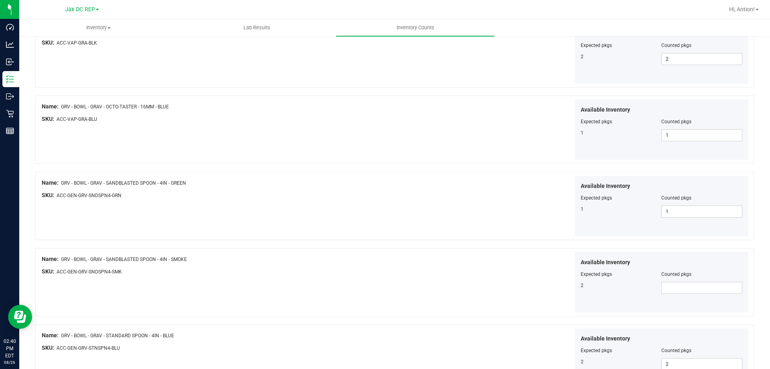
scroll to position [962, 0]
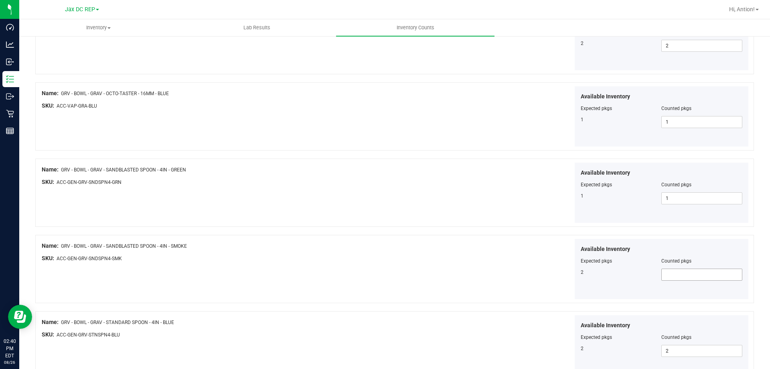
click at [684, 276] on span at bounding box center [701, 274] width 81 height 12
type input "2"
click at [360, 240] on div "Name: GRV - BOWL - GRAV - SANDBLASTED SPOON - 4IN - SMOKE SKU: ACC-GEN-GRV-SNDS…" at bounding box center [219, 254] width 354 height 30
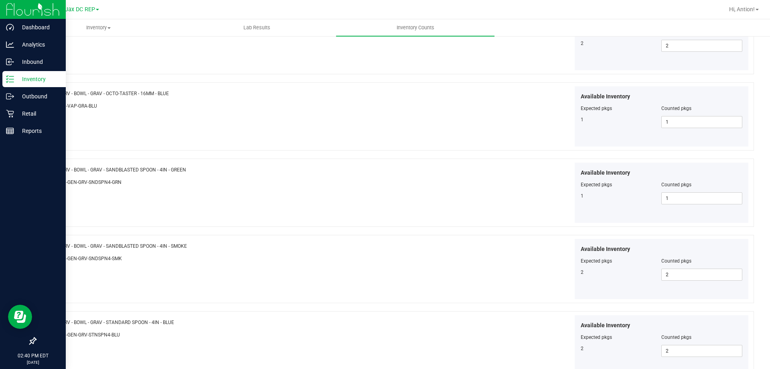
click at [18, 82] on p "Inventory" at bounding box center [38, 79] width 48 height 10
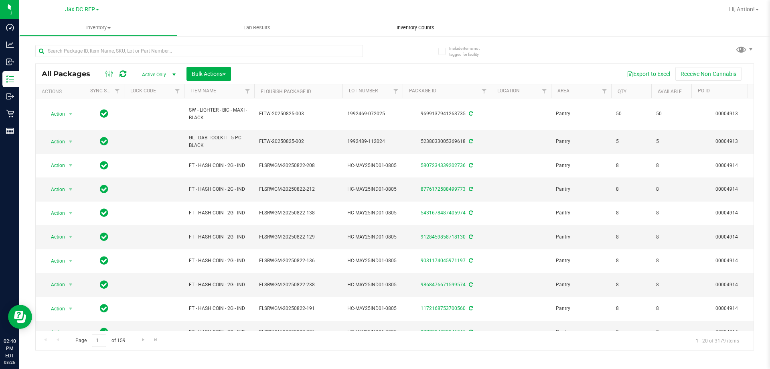
click at [408, 25] on span "Inventory Counts" at bounding box center [415, 27] width 59 height 7
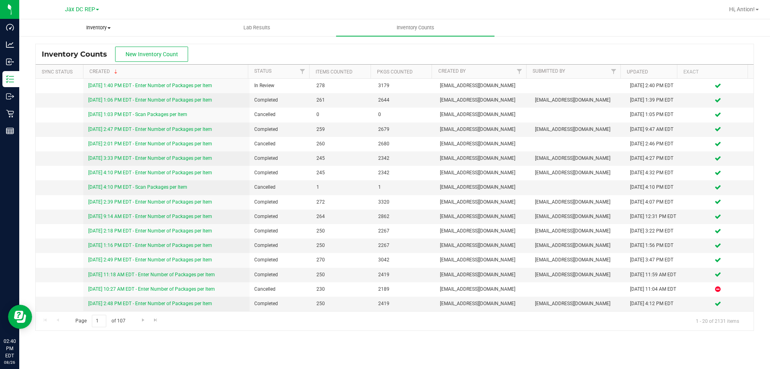
click at [91, 28] on span "Inventory" at bounding box center [99, 27] width 158 height 7
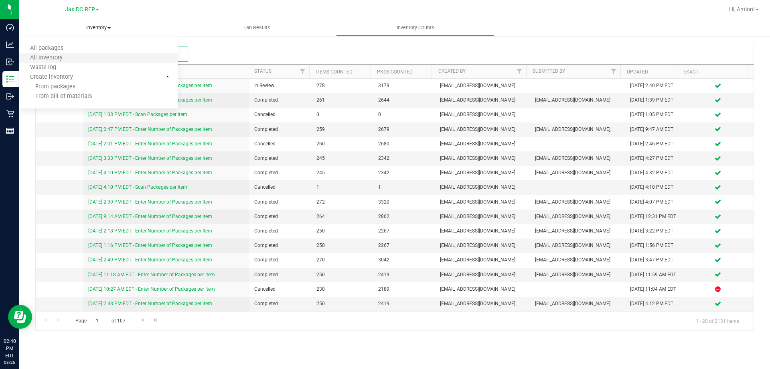
click at [77, 56] on li "All inventory" at bounding box center [98, 58] width 158 height 10
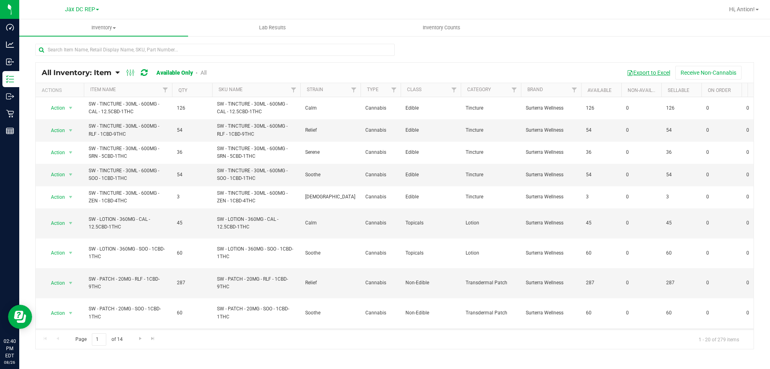
click at [636, 75] on button "Export to Excel" at bounding box center [649, 73] width 54 height 14
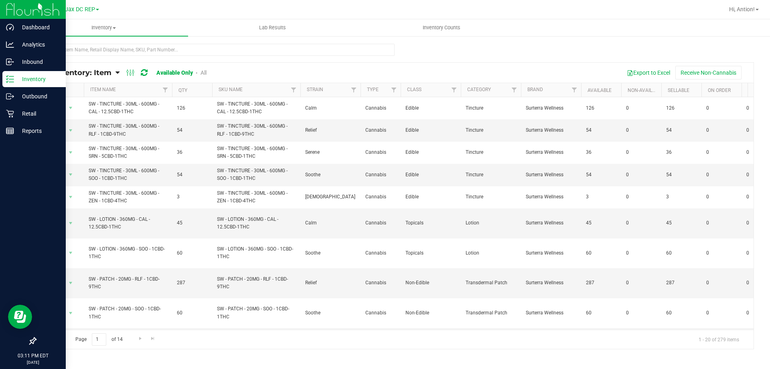
click at [51, 83] on p "Inventory" at bounding box center [38, 79] width 48 height 10
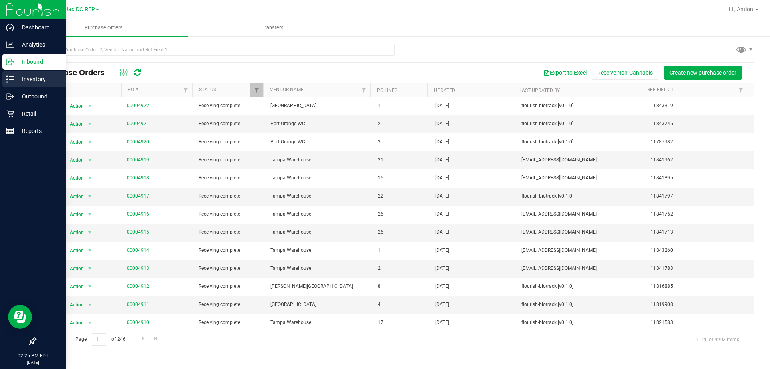
click at [15, 80] on p "Inventory" at bounding box center [38, 79] width 48 height 10
